Goal: Find specific page/section: Find specific page/section

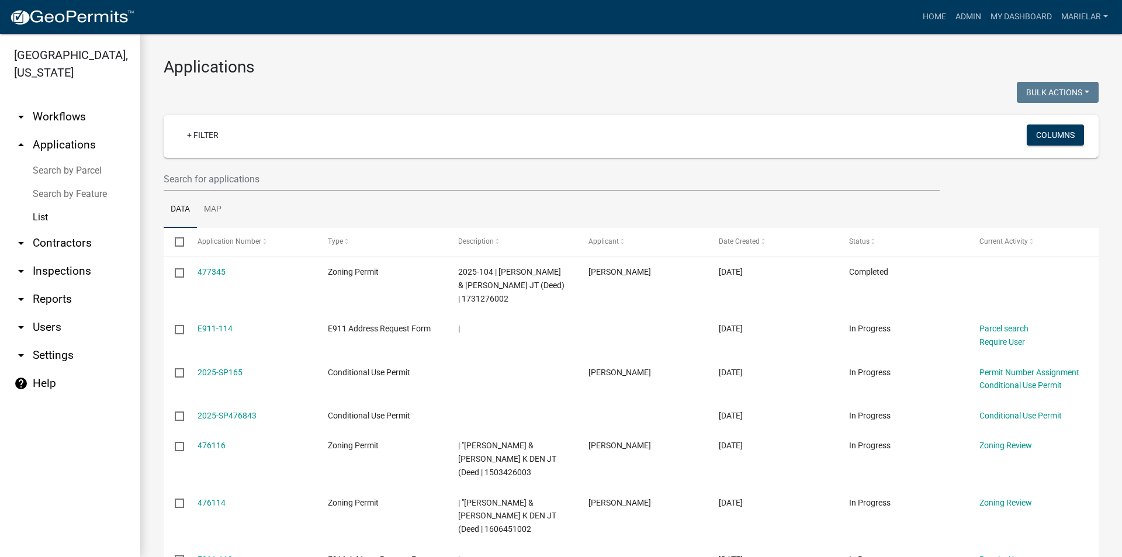
click at [422, 68] on h3 "Applications" at bounding box center [631, 67] width 935 height 20
click at [384, 72] on h3 "Applications" at bounding box center [631, 67] width 935 height 20
click at [965, 13] on link "Admin" at bounding box center [968, 17] width 35 height 22
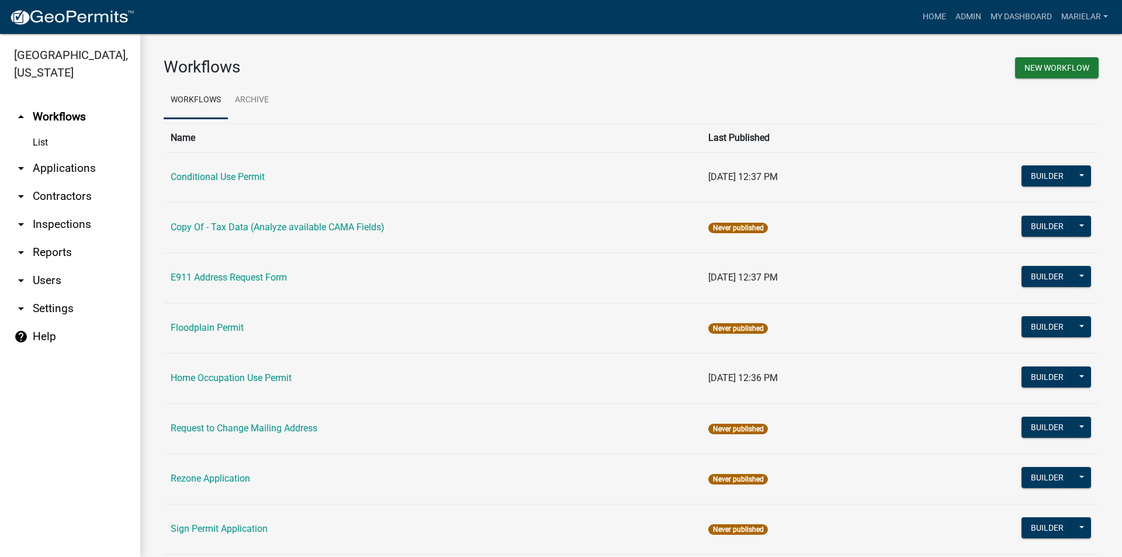
click at [23, 161] on icon "arrow_drop_down" at bounding box center [21, 168] width 14 height 14
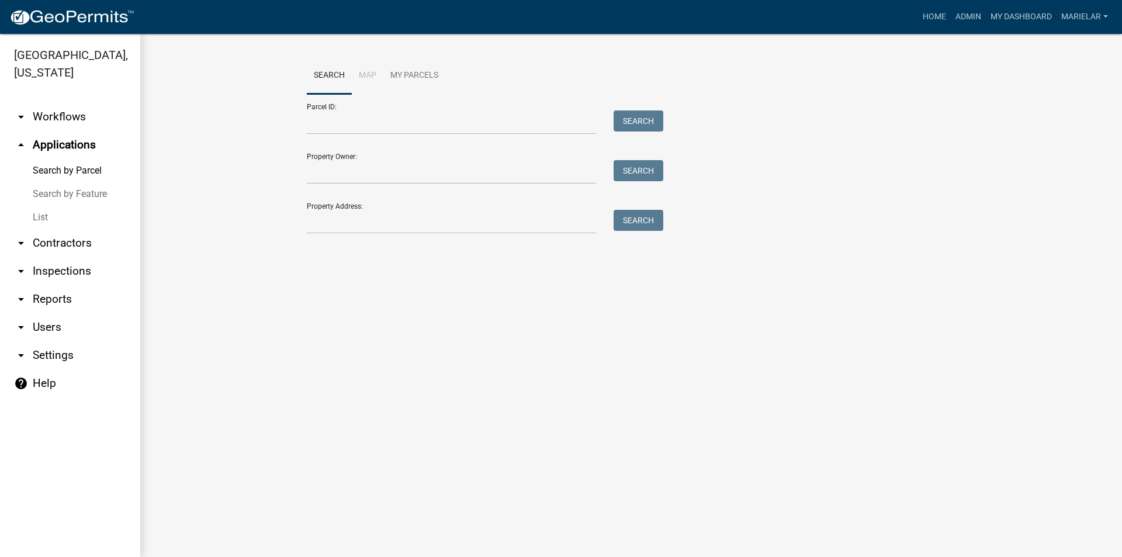
click at [40, 206] on link "List" at bounding box center [70, 217] width 140 height 23
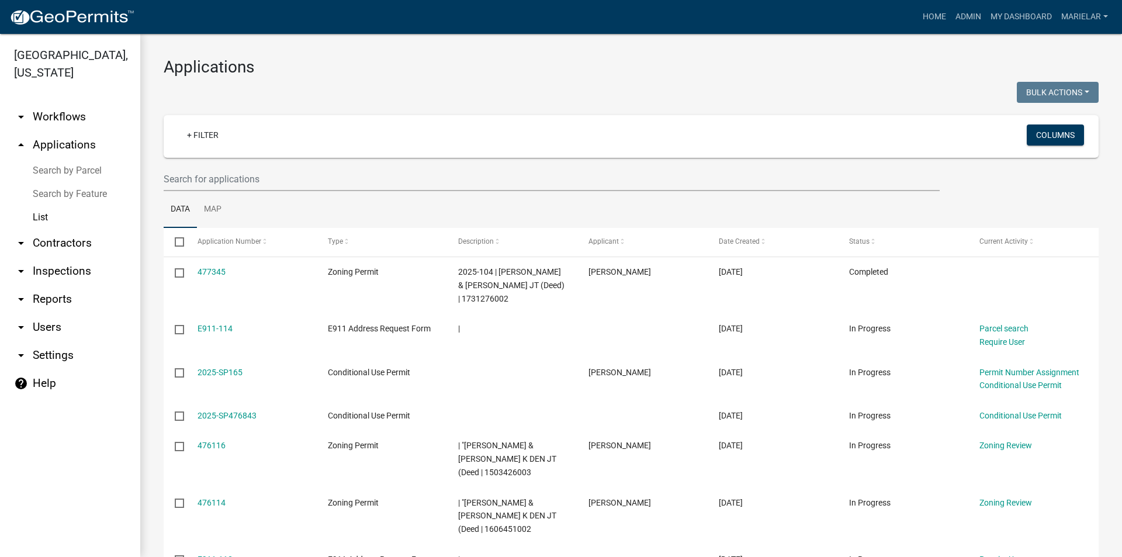
click at [642, 94] on div "Bulk Actions Void Expire Lock Withdraw" at bounding box center [869, 94] width 476 height 24
click at [498, 92] on div at bounding box center [393, 94] width 476 height 24
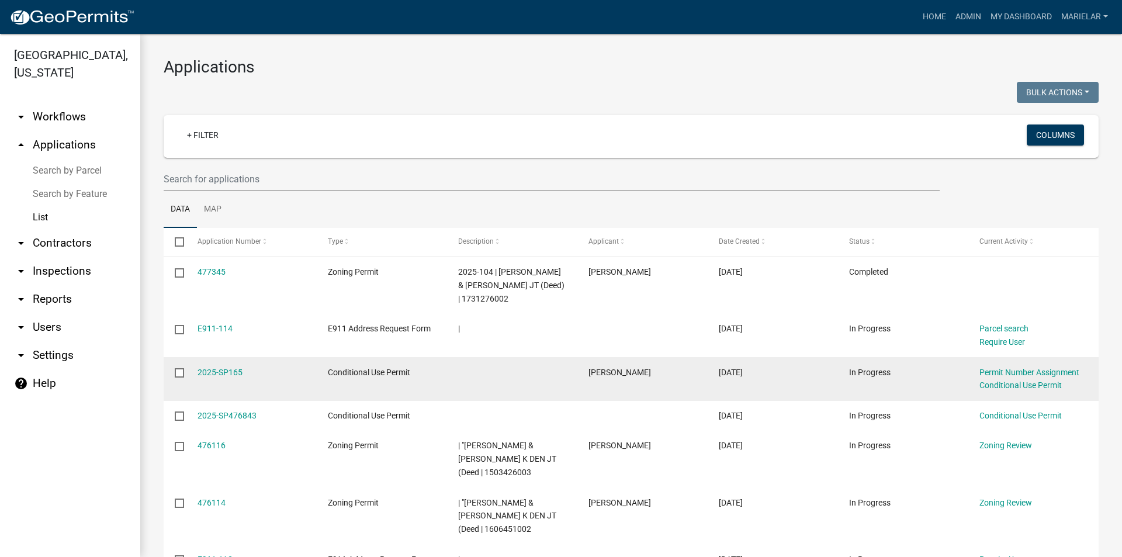
scroll to position [175, 0]
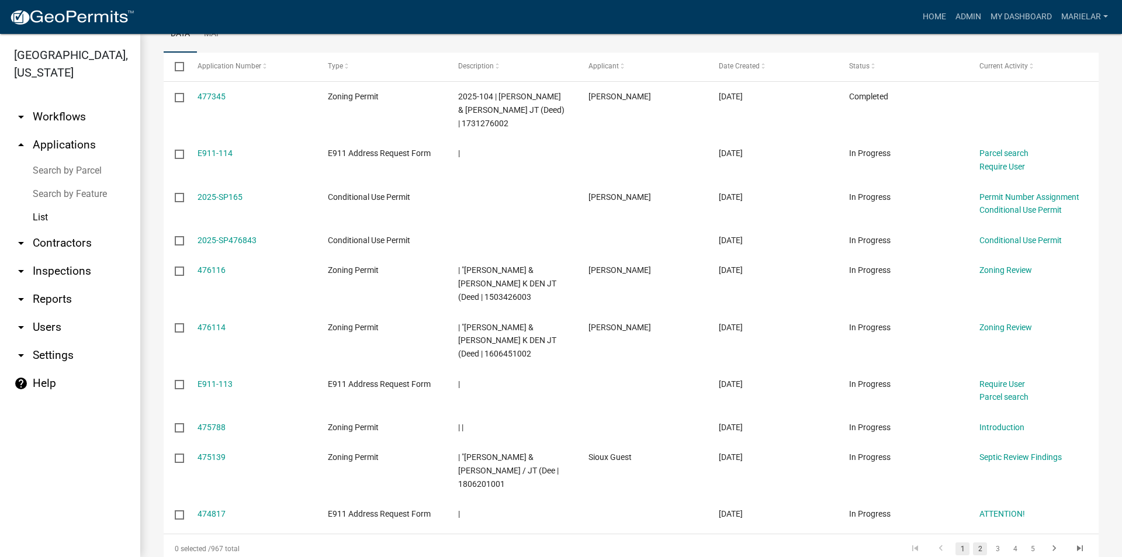
click at [973, 542] on link "2" at bounding box center [980, 548] width 14 height 13
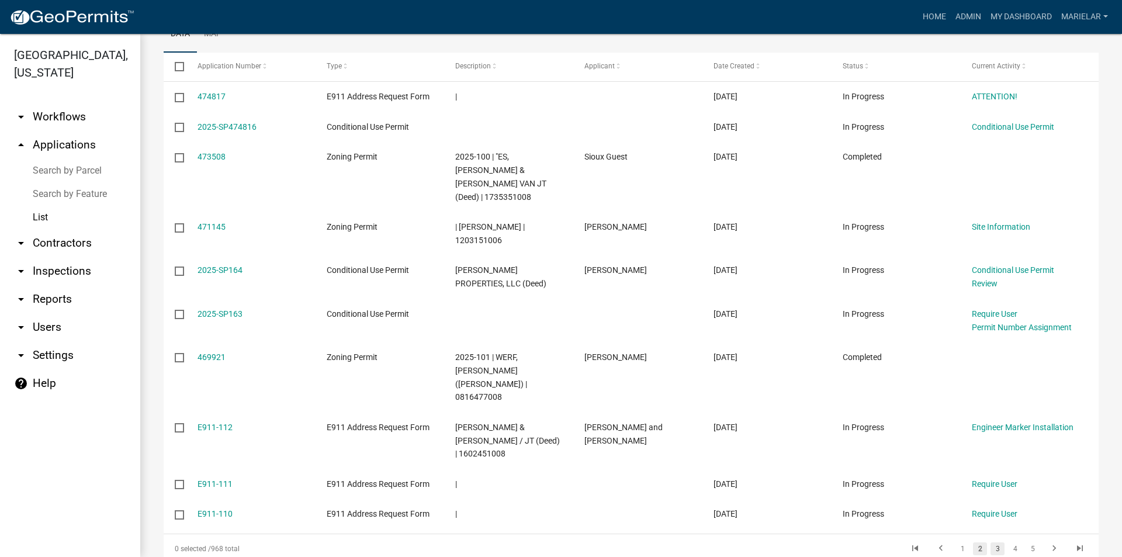
click at [990, 542] on link "3" at bounding box center [997, 548] width 14 height 13
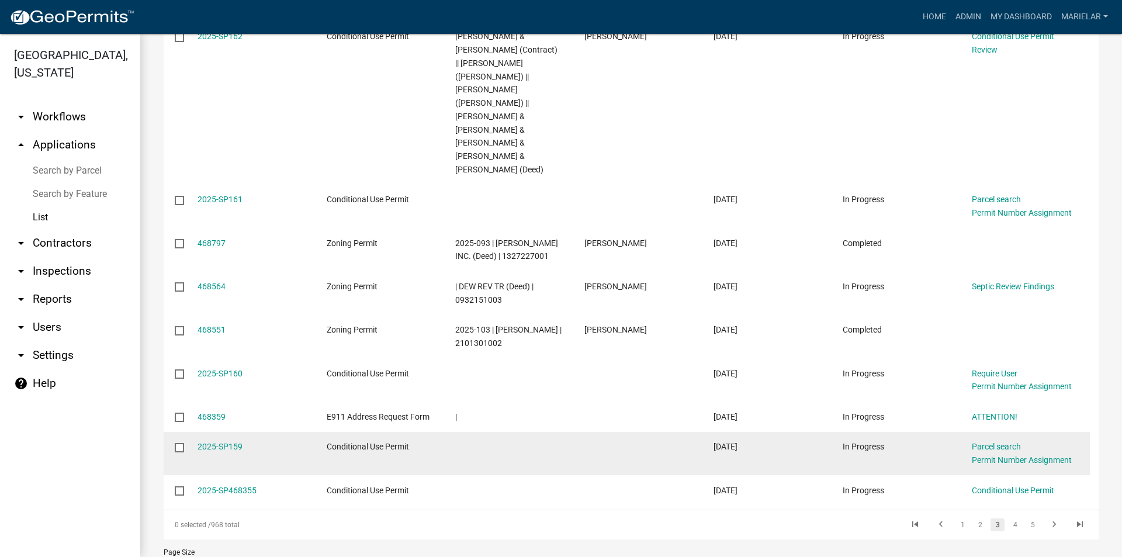
scroll to position [294, 0]
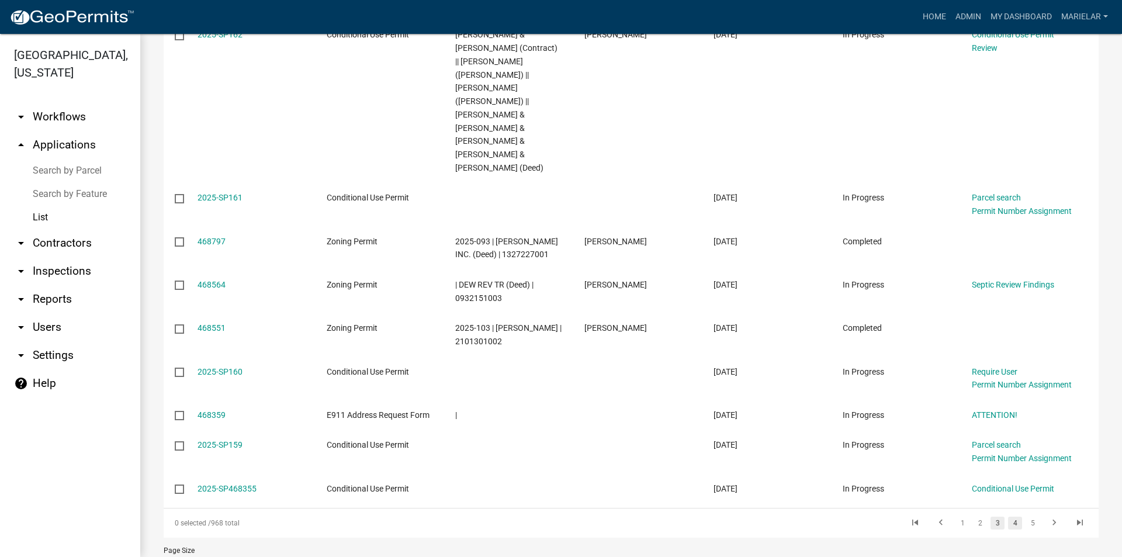
click at [1008, 517] on link "4" at bounding box center [1015, 523] width 14 height 13
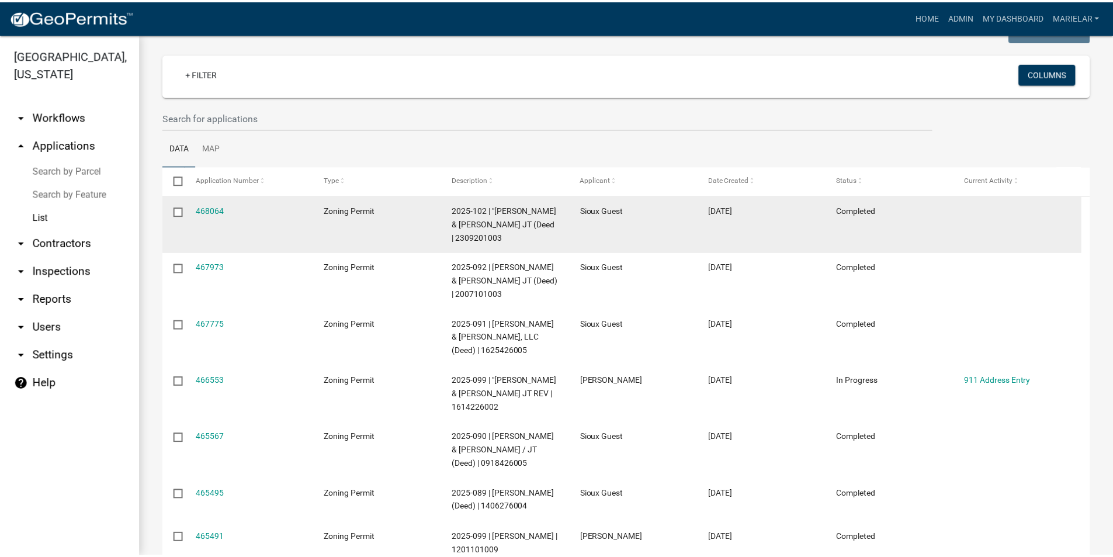
scroll to position [60, 0]
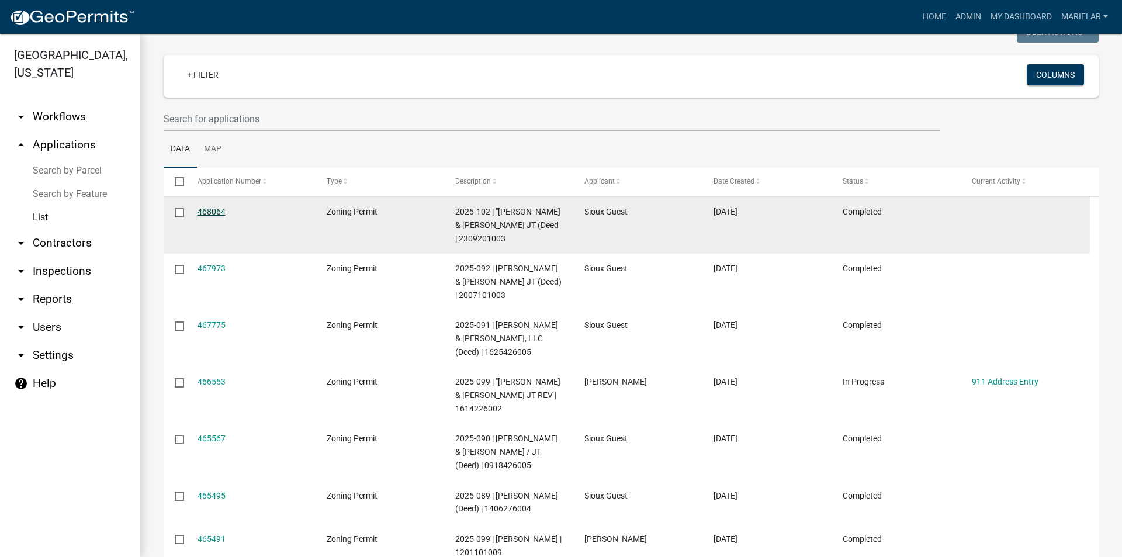
click at [209, 210] on link "468064" at bounding box center [211, 211] width 28 height 9
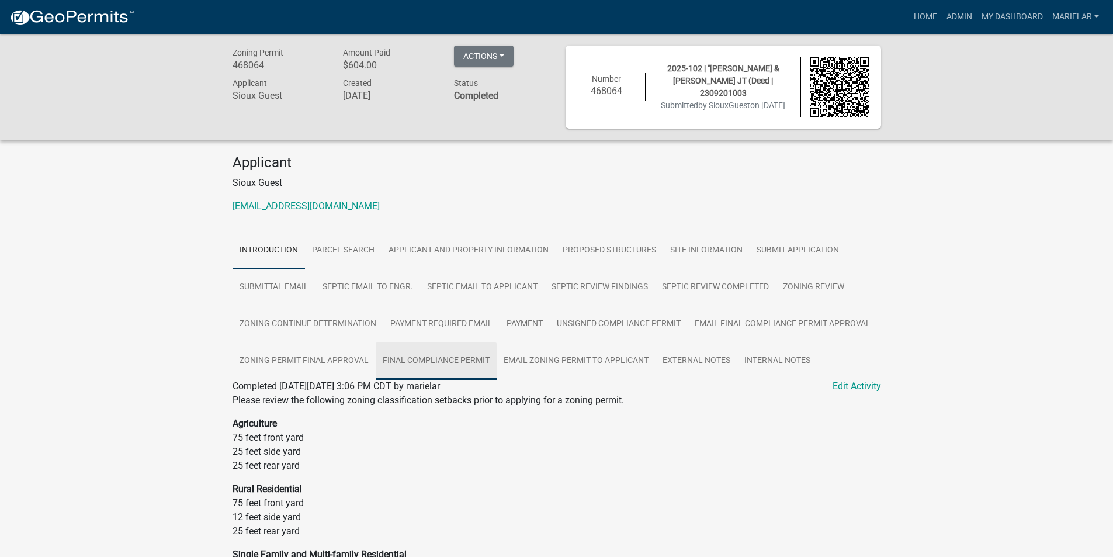
click at [460, 365] on link "Final Compliance Permit" at bounding box center [436, 360] width 121 height 37
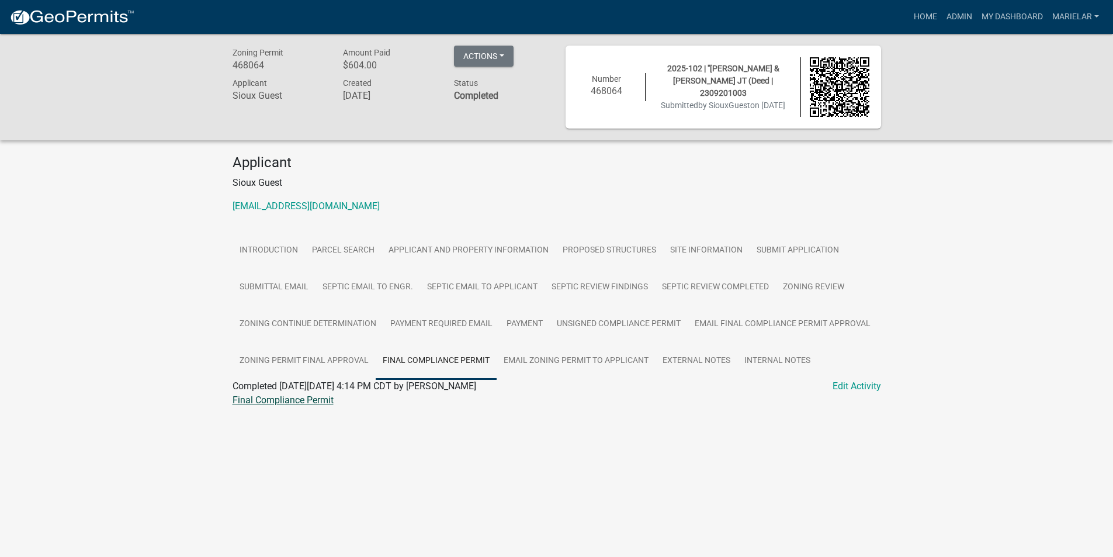
click at [303, 400] on link "Final Compliance Permit" at bounding box center [283, 399] width 101 height 11
